Goal: Task Accomplishment & Management: Manage account settings

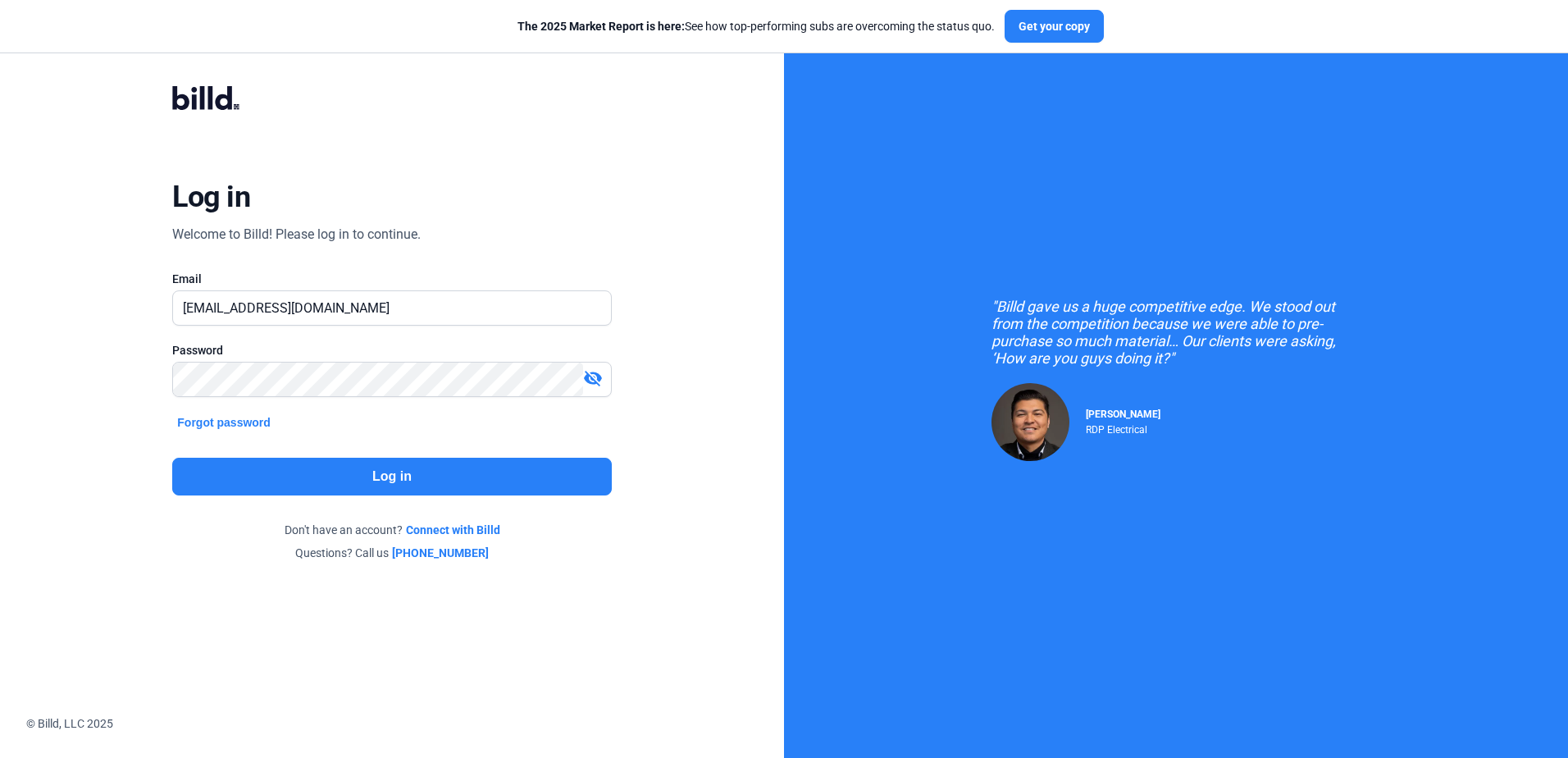
click at [389, 483] on button "Log in" at bounding box center [392, 476] width 439 height 38
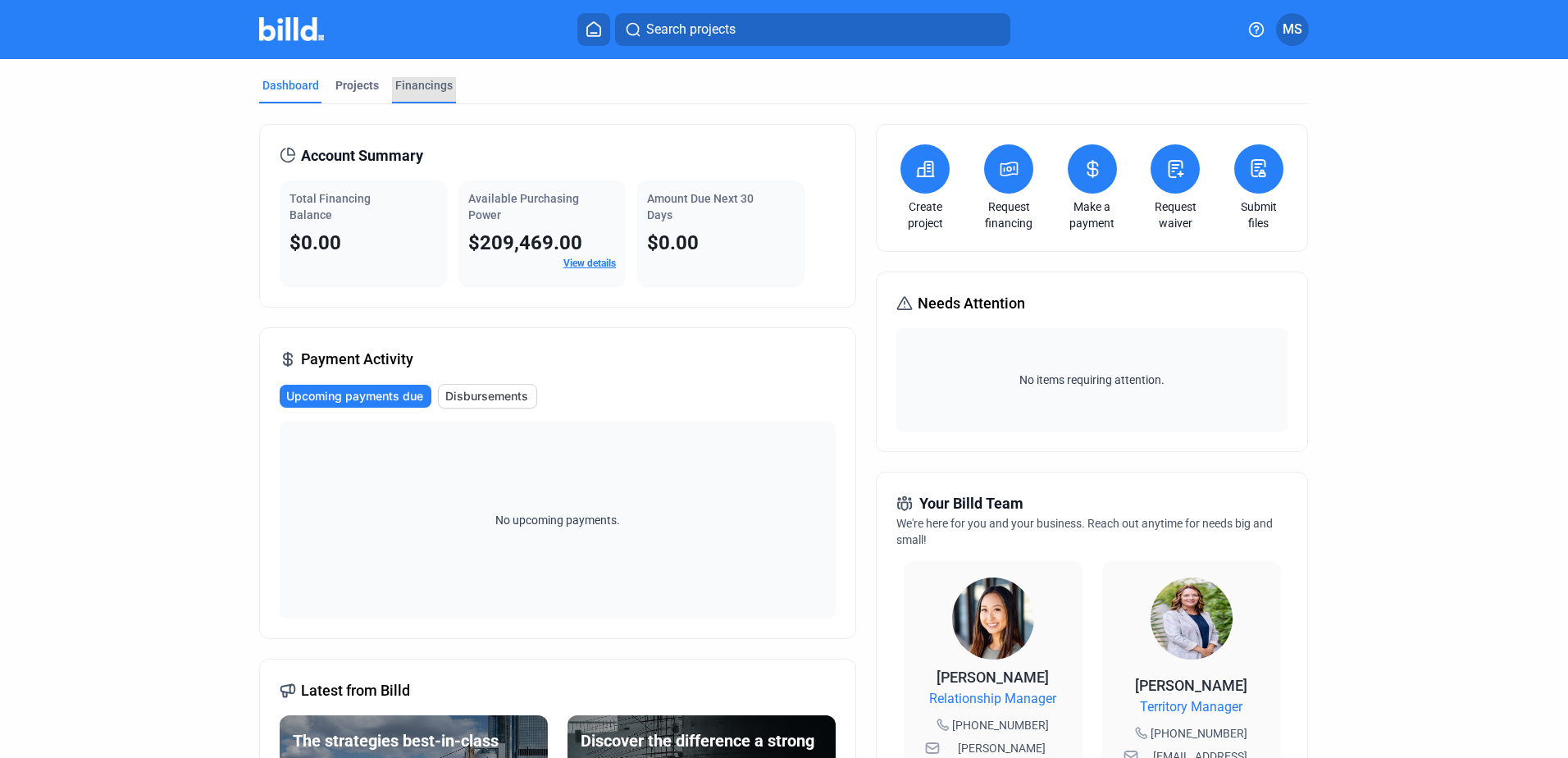
click at [421, 81] on div "Financings" at bounding box center [424, 85] width 58 height 17
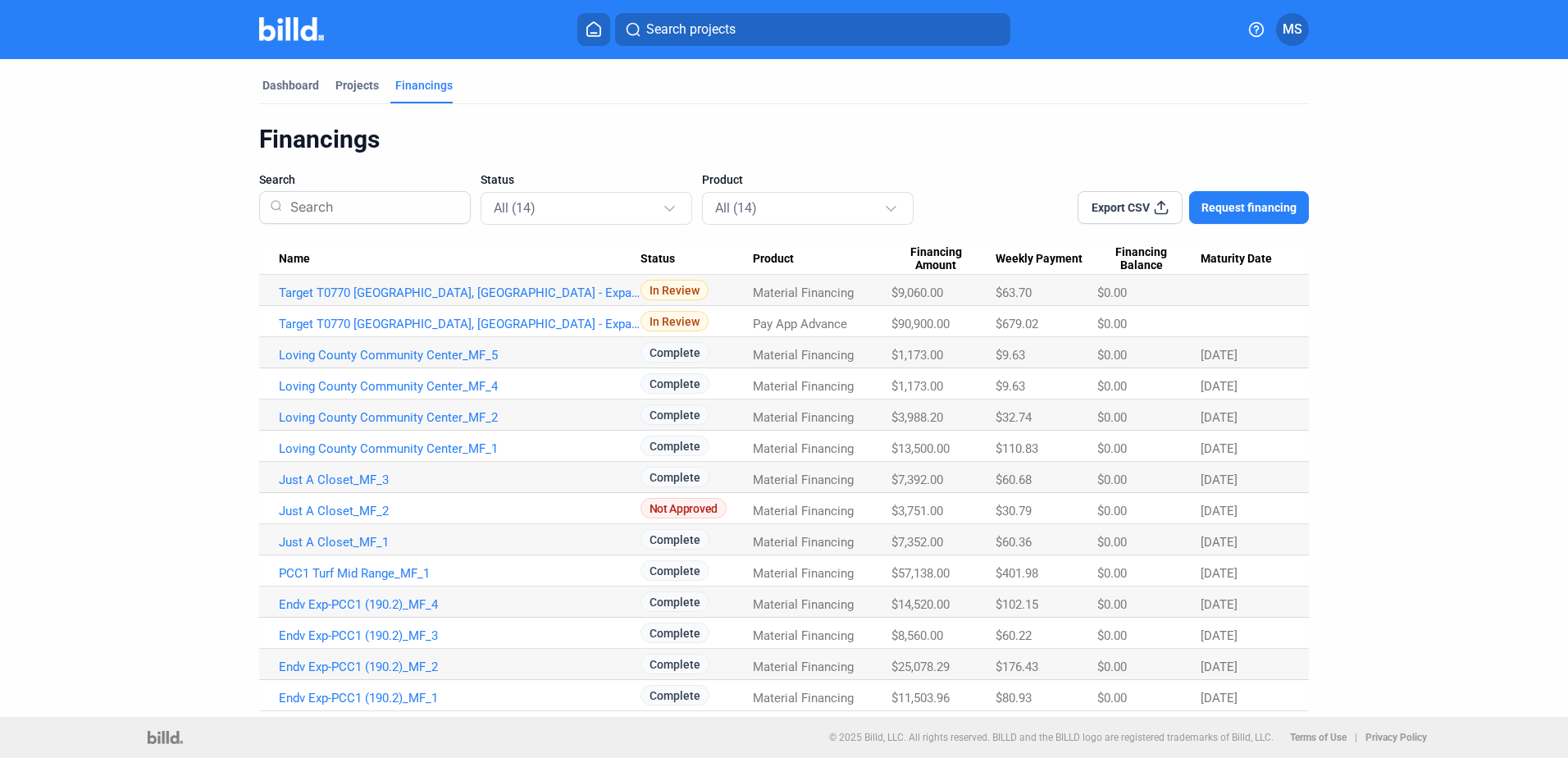
click at [591, 27] on icon at bounding box center [594, 29] width 17 height 16
